Goal: Task Accomplishment & Management: Manage account settings

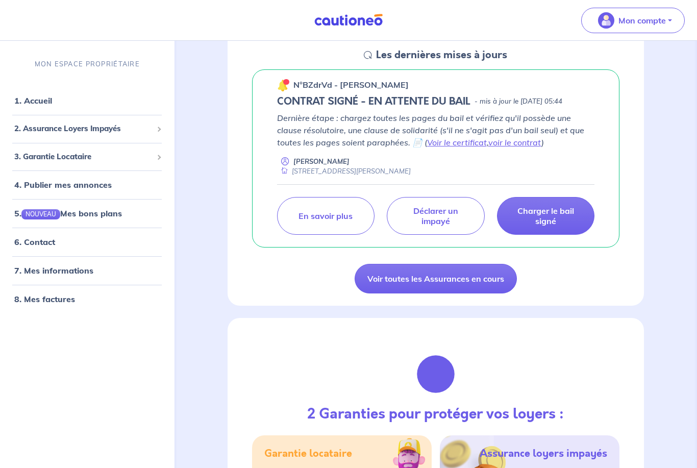
scroll to position [155, 0]
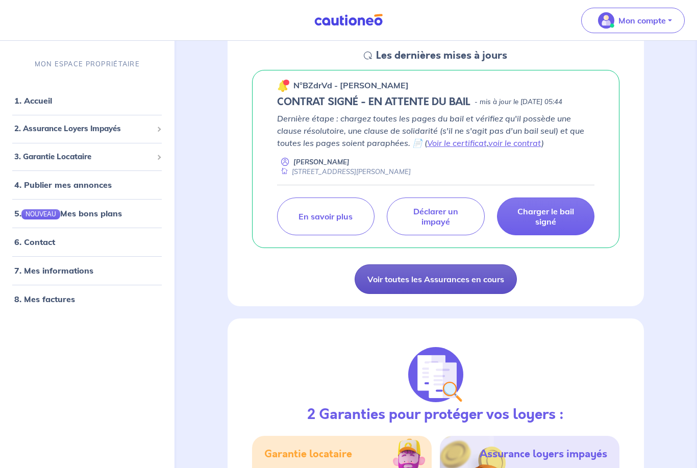
click at [398, 294] on link "Voir toutes les Assurances en cours" at bounding box center [436, 279] width 162 height 30
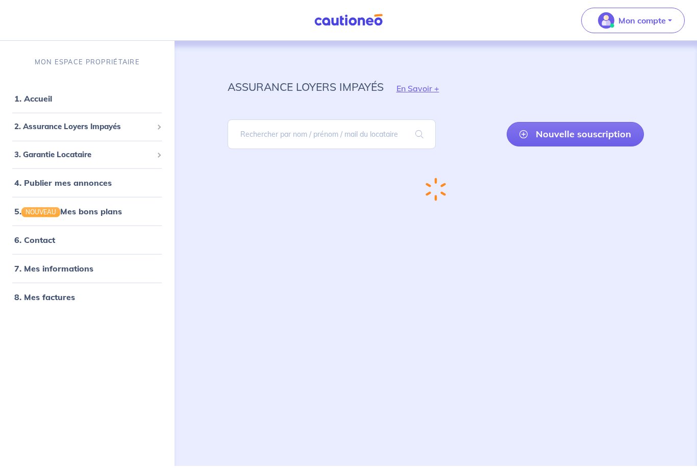
scroll to position [31, 0]
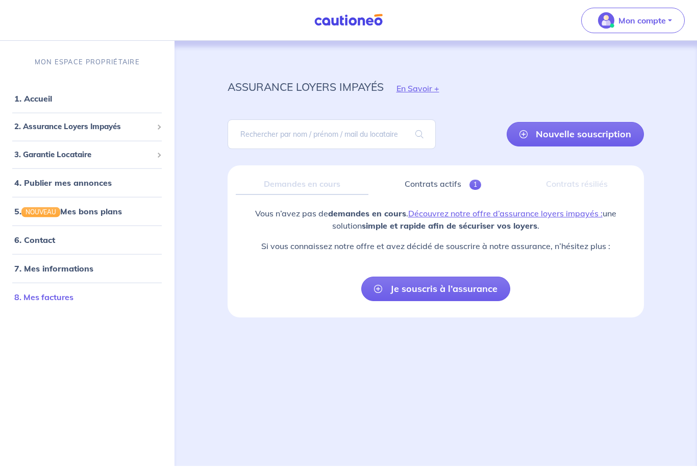
click at [68, 292] on link "8. Mes factures" at bounding box center [43, 297] width 59 height 10
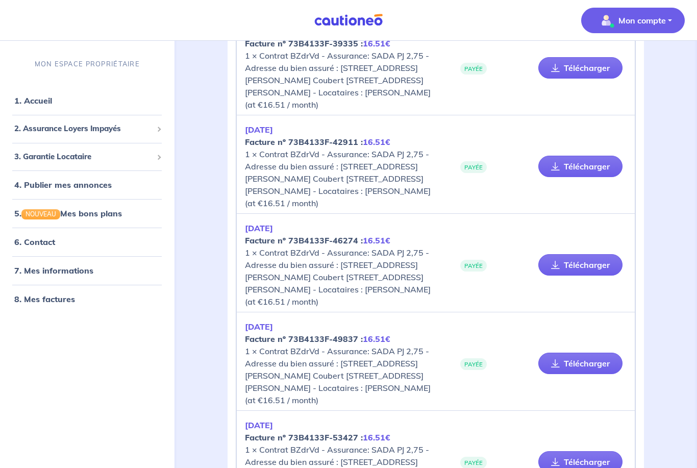
scroll to position [593, 0]
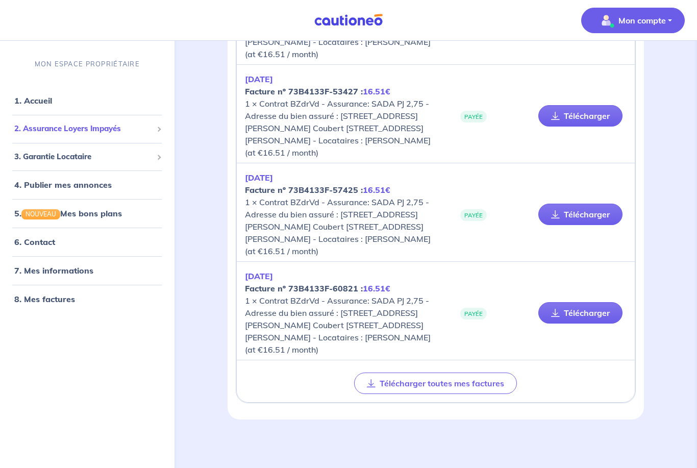
click at [62, 123] on span "2. Assurance Loyers Impayés" at bounding box center [83, 129] width 138 height 12
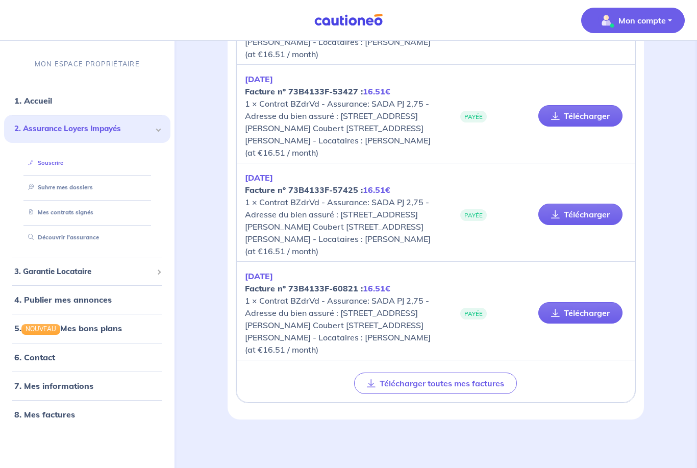
click at [63, 159] on link "Souscrire" at bounding box center [43, 162] width 39 height 7
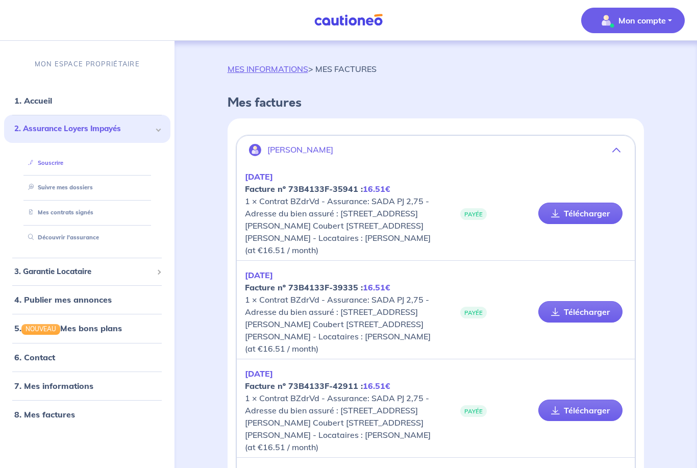
scroll to position [0, 0]
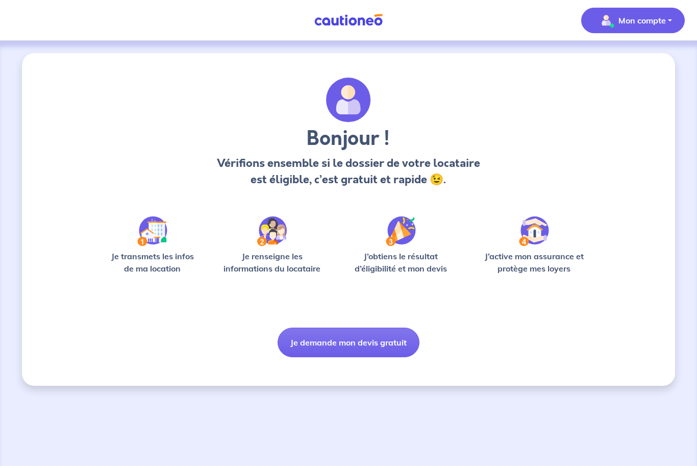
click at [662, 17] on p "Mon compte" at bounding box center [642, 20] width 47 height 12
click at [642, 59] on link "Mes informations" at bounding box center [623, 63] width 82 height 16
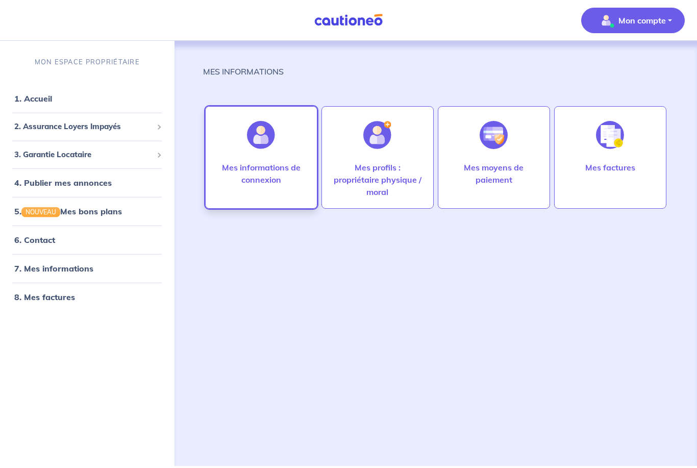
click at [260, 169] on p "Mes informations de connexion" at bounding box center [261, 173] width 91 height 25
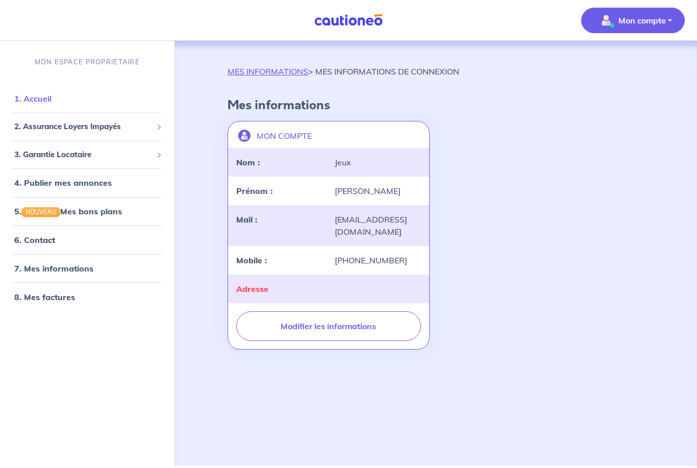
click at [35, 99] on link "1. Accueil" at bounding box center [32, 98] width 37 height 10
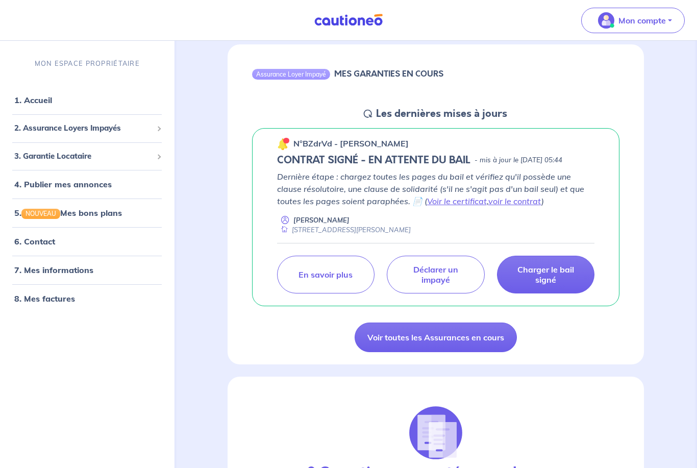
scroll to position [97, 0]
click at [489, 206] on link "voir le contrat" at bounding box center [515, 201] width 53 height 10
